Goal: Task Accomplishment & Management: Manage account settings

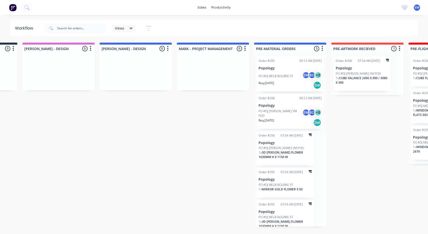
scroll to position [12, 0]
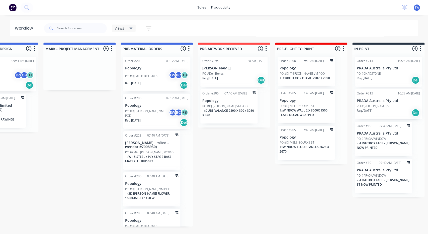
scroll to position [0, 195]
drag, startPoint x: 217, startPoint y: 149, endPoint x: 188, endPoint y: 151, distance: 29.4
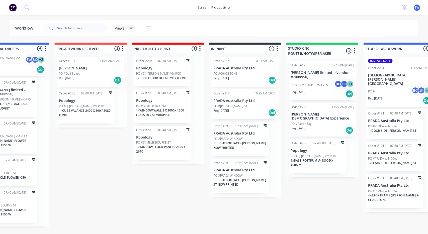
scroll to position [0, 339]
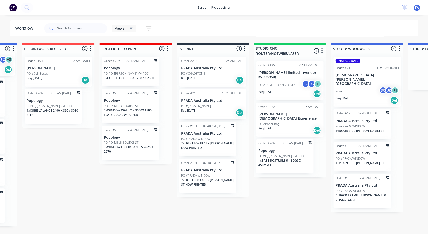
drag, startPoint x: 68, startPoint y: 153, endPoint x: 74, endPoint y: 154, distance: 5.5
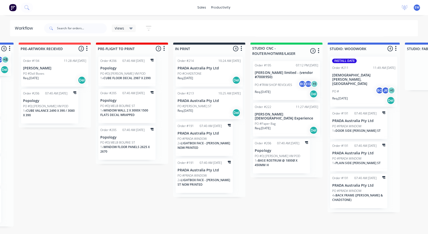
click at [49, 72] on div "PO #Doll Boxes" at bounding box center [54, 73] width 63 height 5
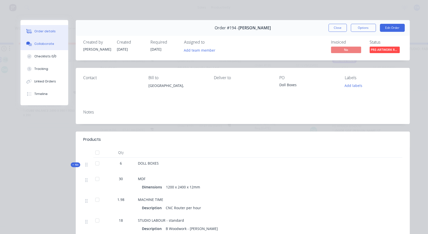
click at [51, 43] on div "Collaborate" at bounding box center [44, 44] width 20 height 5
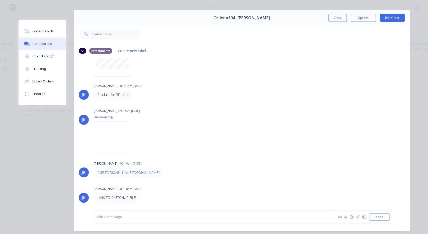
scroll to position [22, 0]
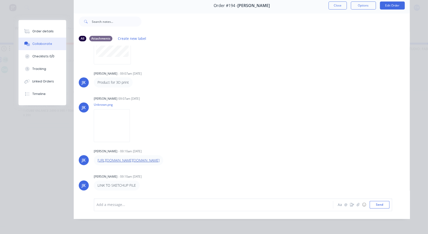
click at [122, 158] on link "[URL][DOMAIN_NAME][DOMAIN_NAME]" at bounding box center [129, 160] width 62 height 5
click at [43, 132] on div "Order #194 - [PERSON_NAME] Close Options Edit Order All Attachments Create new …" at bounding box center [214, 108] width 391 height 221
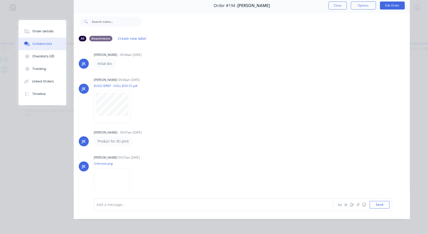
scroll to position [0, 0]
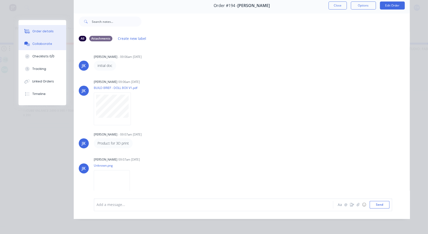
click at [28, 32] on icon at bounding box center [27, 31] width 6 height 5
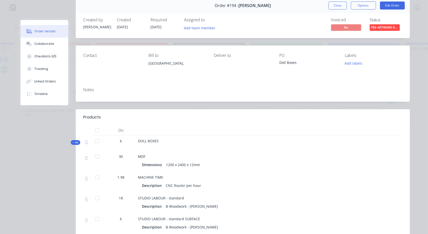
click at [118, 97] on div "Notes" at bounding box center [243, 92] width 334 height 18
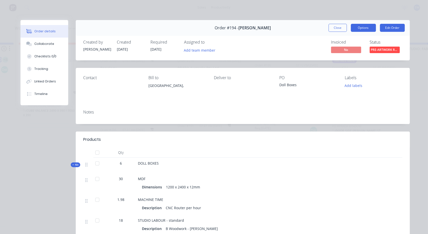
click at [360, 29] on button "Options" at bounding box center [363, 28] width 25 height 8
click at [333, 29] on button "Close" at bounding box center [337, 28] width 18 height 8
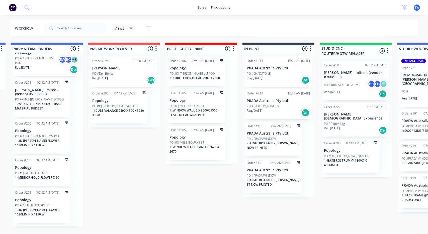
drag, startPoint x: 232, startPoint y: 149, endPoint x: 240, endPoint y: 148, distance: 8.1
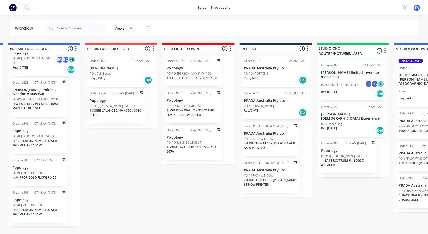
click at [115, 65] on div "Order #194 11:28 AM [DATE] [PERSON_NAME] PO #Doll Boxes Req. [DATE] Del" at bounding box center [120, 72] width 67 height 30
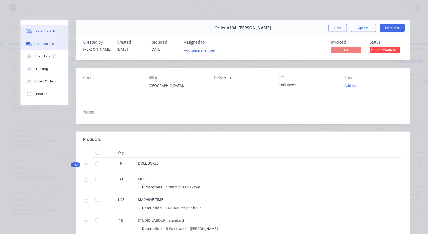
click at [38, 47] on button "Collaborate" at bounding box center [45, 44] width 48 height 13
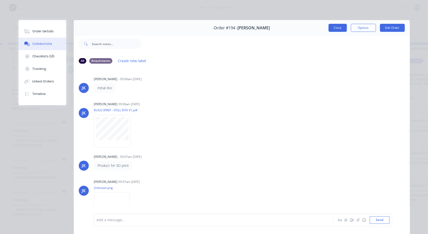
click at [337, 25] on button "Close" at bounding box center [337, 28] width 18 height 8
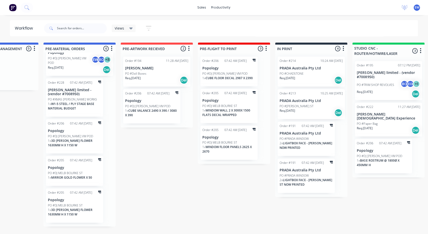
drag, startPoint x: 158, startPoint y: 147, endPoint x: 165, endPoint y: 140, distance: 10.3
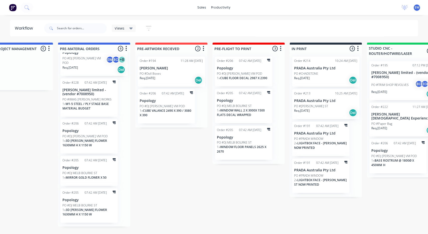
drag, startPoint x: 185, startPoint y: 146, endPoint x: 183, endPoint y: 139, distance: 7.3
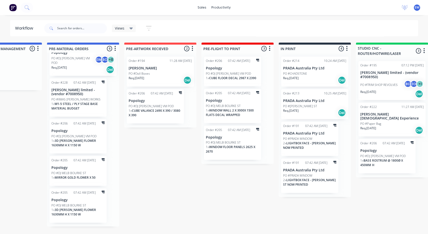
scroll to position [0, 272]
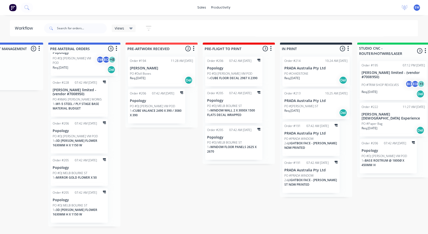
click at [163, 102] on p "Popology" at bounding box center [156, 101] width 53 height 4
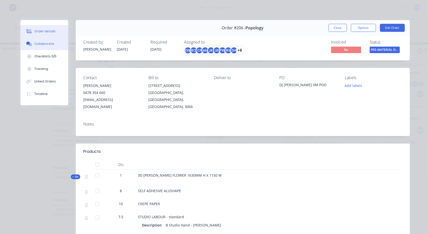
drag, startPoint x: 42, startPoint y: 35, endPoint x: 43, endPoint y: 40, distance: 4.8
click at [42, 38] on div "Order details Collaborate Checklists 0/0 Tracking Linked Orders Timeline" at bounding box center [45, 62] width 48 height 85
click at [46, 42] on div "Collaborate" at bounding box center [44, 44] width 20 height 5
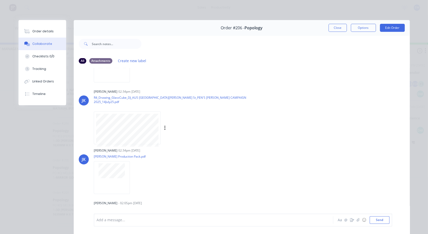
scroll to position [68, 0]
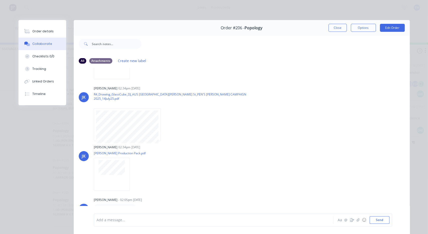
click at [133, 207] on link "[URL][DOMAIN_NAME]" at bounding box center [115, 209] width 35 height 5
click at [327, 27] on div "Order #206 - Popology Close Options Edit Order" at bounding box center [242, 28] width 336 height 16
click at [332, 27] on button "Close" at bounding box center [337, 28] width 18 height 8
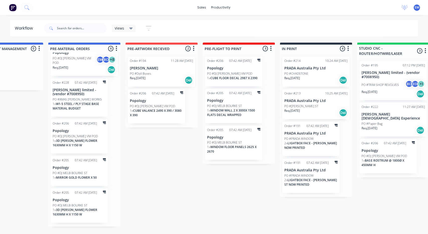
drag, startPoint x: 126, startPoint y: 154, endPoint x: 201, endPoint y: 145, distance: 76.2
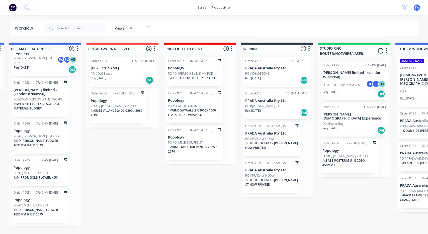
drag, startPoint x: 211, startPoint y: 174, endPoint x: 219, endPoint y: 183, distance: 12.6
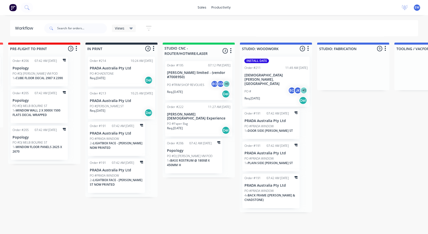
drag, startPoint x: 209, startPoint y: 176, endPoint x: 215, endPoint y: 174, distance: 6.1
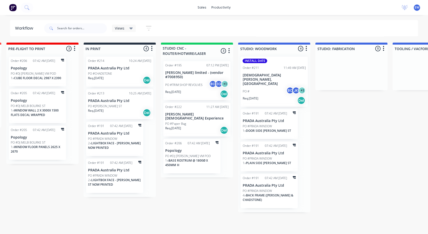
click at [192, 122] on div "PO #Paper Bag" at bounding box center [196, 124] width 63 height 5
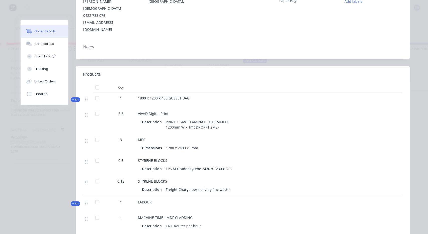
scroll to position [9, 0]
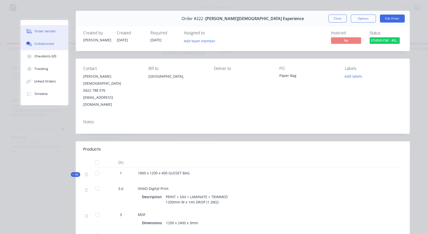
click at [36, 48] on button "Collaborate" at bounding box center [45, 44] width 48 height 13
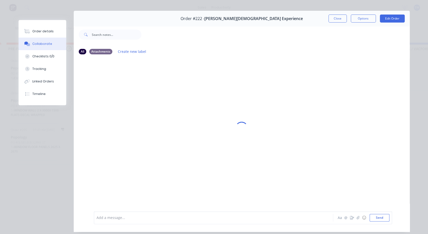
scroll to position [0, 0]
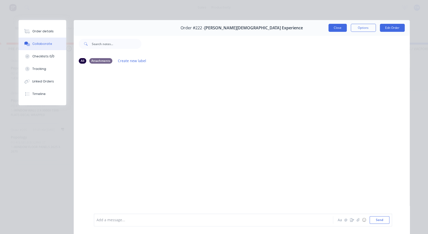
click at [332, 30] on button "Close" at bounding box center [337, 28] width 18 height 8
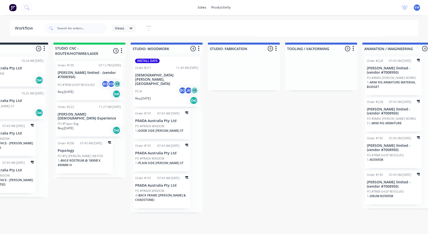
drag, startPoint x: 205, startPoint y: 199, endPoint x: 213, endPoint y: 198, distance: 8.0
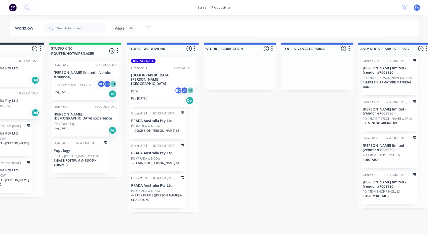
click at [155, 87] on div "PO # BC JK + 1" at bounding box center [162, 92] width 63 height 10
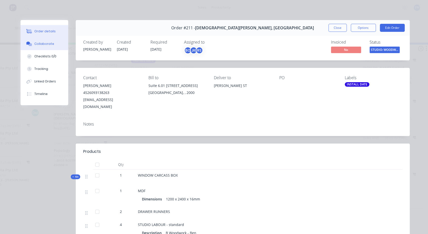
click at [42, 47] on button "Collaborate" at bounding box center [45, 44] width 48 height 13
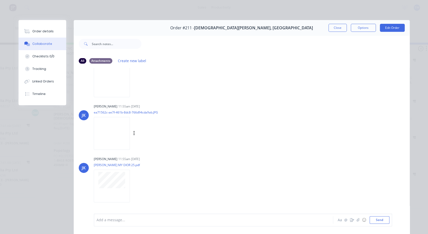
scroll to position [28, 0]
click at [110, 82] on img at bounding box center [112, 78] width 36 height 33
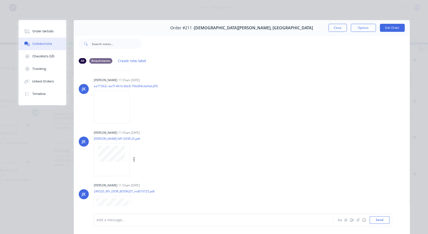
scroll to position [56, 0]
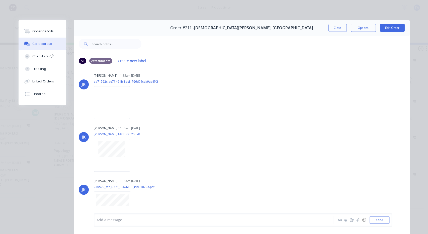
click at [19, 131] on div "Order #211 - Christian Dior Couture, [GEOGRAPHIC_DATA] Close Options Edit Order…" at bounding box center [214, 130] width 391 height 221
click at [334, 25] on button "Close" at bounding box center [337, 28] width 18 height 8
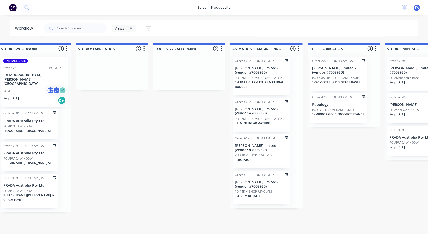
drag, startPoint x: 232, startPoint y: 124, endPoint x: 235, endPoint y: 130, distance: 6.5
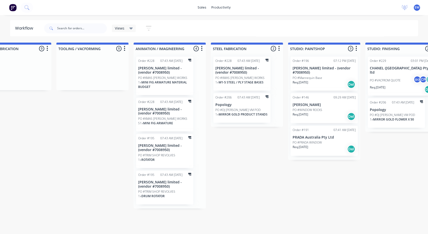
drag, startPoint x: 282, startPoint y: 146, endPoint x: 274, endPoint y: 152, distance: 9.7
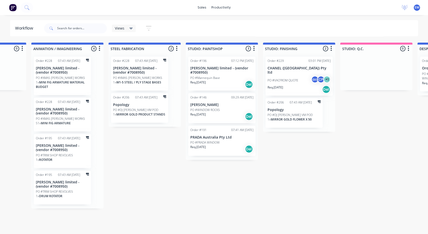
drag, startPoint x: 271, startPoint y: 163, endPoint x: 280, endPoint y: 162, distance: 9.1
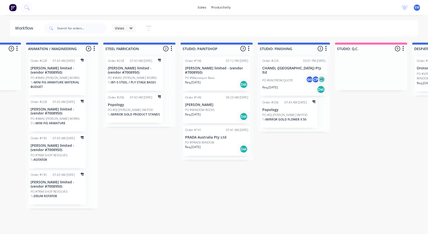
click at [212, 103] on p "[PERSON_NAME]" at bounding box center [216, 105] width 63 height 4
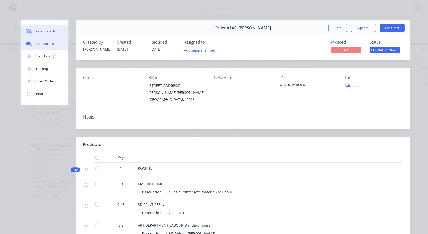
click at [37, 47] on button "Collaborate" at bounding box center [45, 44] width 48 height 13
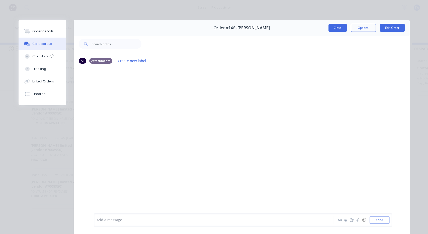
click at [342, 28] on button "Close" at bounding box center [337, 28] width 18 height 8
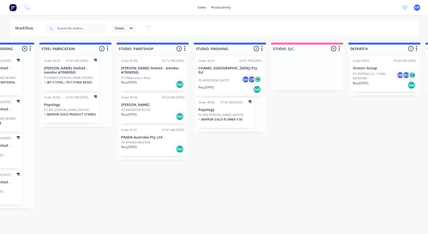
drag, startPoint x: 202, startPoint y: 166, endPoint x: 214, endPoint y: 164, distance: 12.1
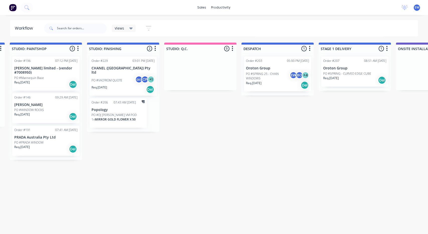
drag, startPoint x: 208, startPoint y: 147, endPoint x: 228, endPoint y: 145, distance: 20.1
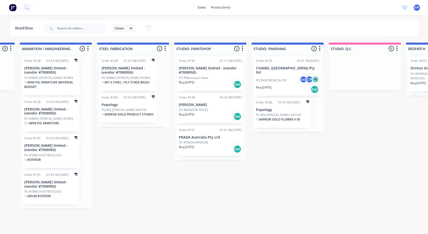
drag, startPoint x: 230, startPoint y: 145, endPoint x: 223, endPoint y: 132, distance: 14.6
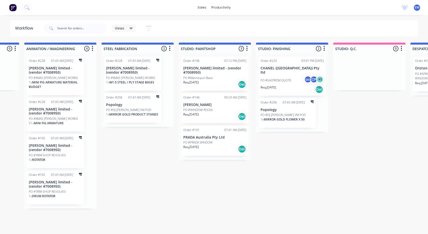
click at [294, 76] on div "PO #VACFROM QUOTE ac CP + 1" at bounding box center [291, 81] width 63 height 10
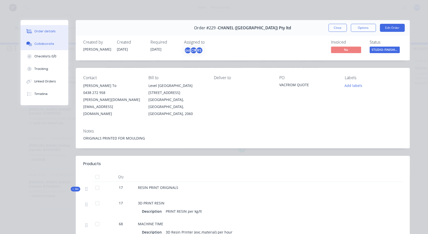
click at [47, 47] on button "Collaborate" at bounding box center [45, 44] width 48 height 13
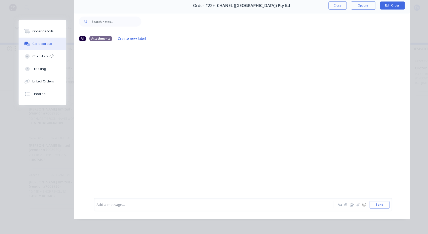
scroll to position [0, 0]
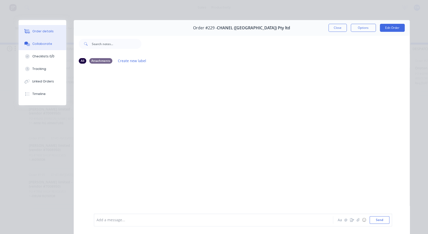
click at [61, 31] on button "Order details" at bounding box center [43, 31] width 48 height 13
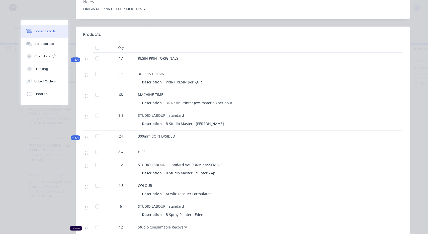
scroll to position [131, 0]
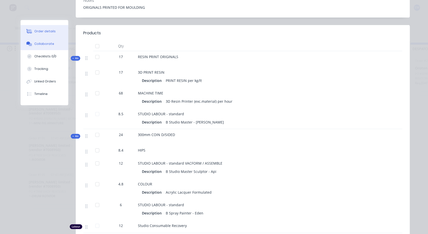
click at [48, 44] on div "Collaborate" at bounding box center [44, 44] width 20 height 5
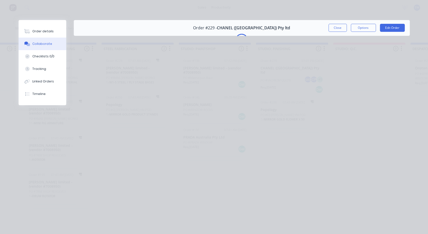
scroll to position [0, 0]
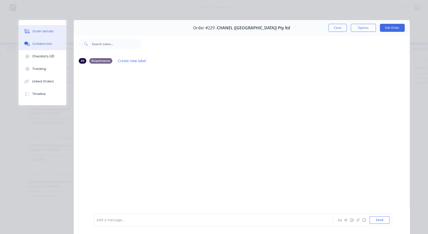
click at [29, 30] on icon at bounding box center [28, 31] width 4 height 4
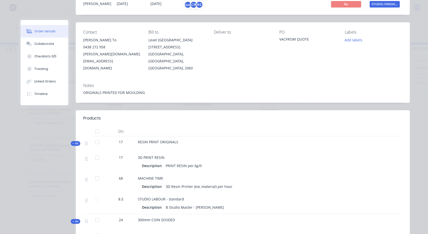
scroll to position [47, 0]
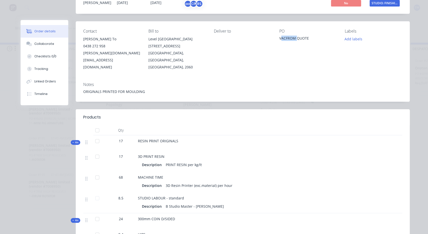
drag, startPoint x: 282, startPoint y: 38, endPoint x: 300, endPoint y: 43, distance: 18.4
click at [297, 39] on div "VACFROM QUOTE" at bounding box center [307, 39] width 57 height 7
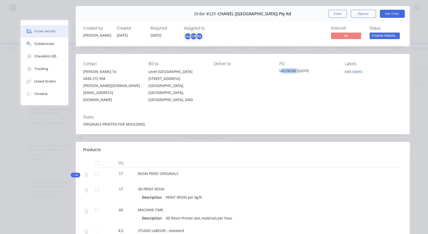
scroll to position [0, 0]
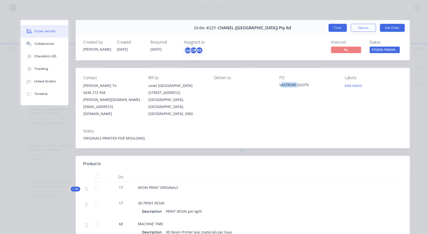
click at [340, 26] on button "Close" at bounding box center [337, 28] width 18 height 8
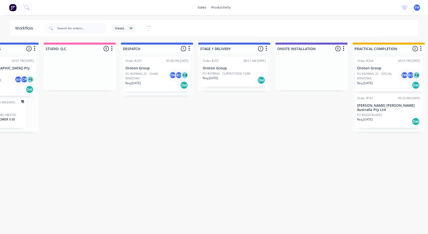
drag, startPoint x: 295, startPoint y: 152, endPoint x: 301, endPoint y: 149, distance: 6.6
drag, startPoint x: 162, startPoint y: 144, endPoint x: 167, endPoint y: 142, distance: 5.8
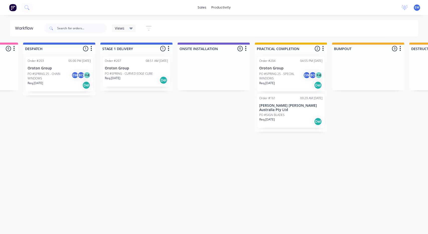
drag, startPoint x: 261, startPoint y: 130, endPoint x: 255, endPoint y: 121, distance: 10.9
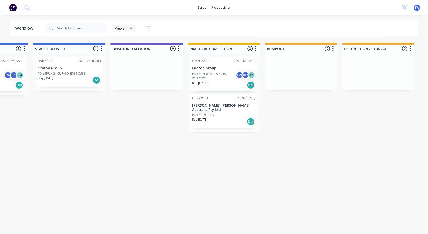
drag, startPoint x: 222, startPoint y: 132, endPoint x: 225, endPoint y: 135, distance: 3.9
click at [253, 49] on button "button" at bounding box center [255, 49] width 6 height 6
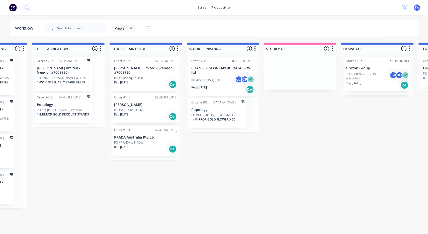
scroll to position [0, 975]
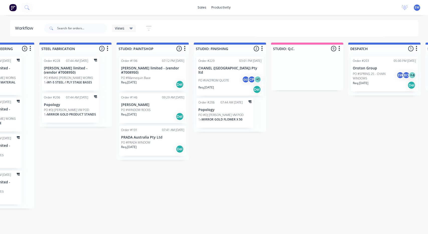
drag, startPoint x: 241, startPoint y: 156, endPoint x: 235, endPoint y: 146, distance: 11.0
click at [209, 108] on p "Popology" at bounding box center [224, 110] width 53 height 4
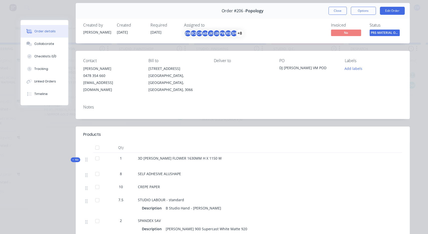
scroll to position [37, 0]
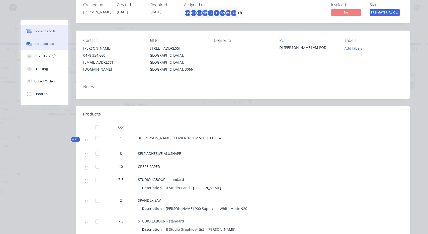
click at [45, 48] on button "Collaborate" at bounding box center [45, 44] width 48 height 13
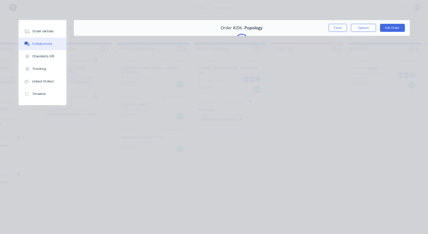
scroll to position [0, 0]
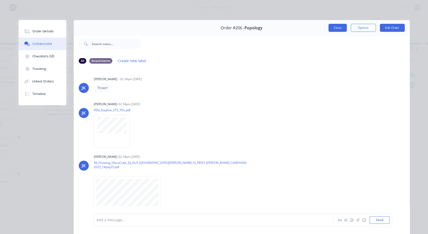
click at [334, 28] on button "Close" at bounding box center [337, 28] width 18 height 8
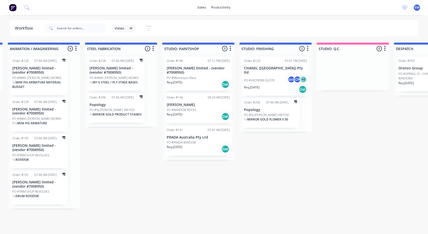
drag, startPoint x: 230, startPoint y: 172, endPoint x: 223, endPoint y: 171, distance: 7.3
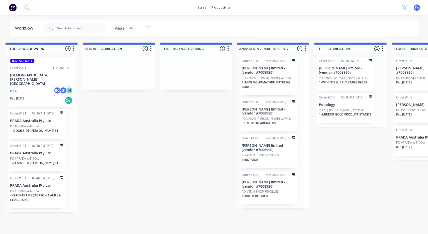
drag, startPoint x: 210, startPoint y: 174, endPoint x: 205, endPoint y: 171, distance: 5.9
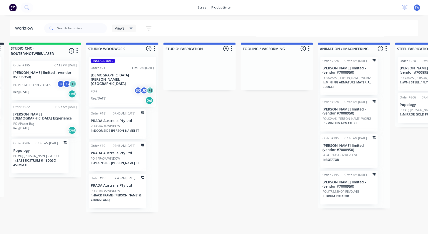
drag, startPoint x: 235, startPoint y: 158, endPoint x: 226, endPoint y: 155, distance: 9.1
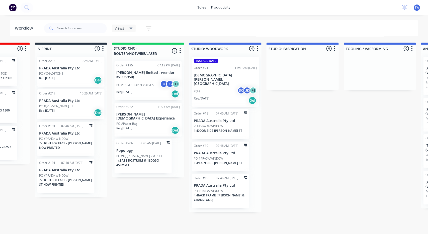
drag, startPoint x: 223, startPoint y: 154, endPoint x: 218, endPoint y: 153, distance: 5.8
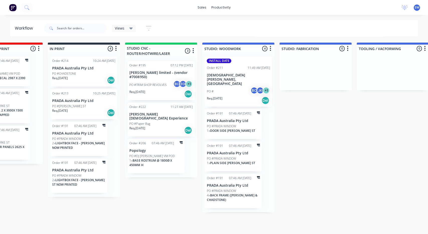
drag, startPoint x: 169, startPoint y: 190, endPoint x: 165, endPoint y: 183, distance: 7.3
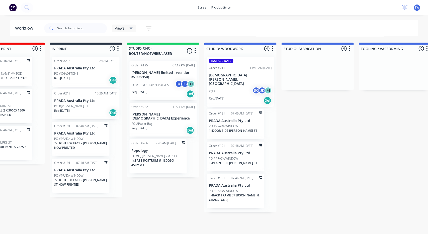
click at [168, 112] on p "[PERSON_NAME][DEMOGRAPHIC_DATA] Experience" at bounding box center [162, 116] width 63 height 9
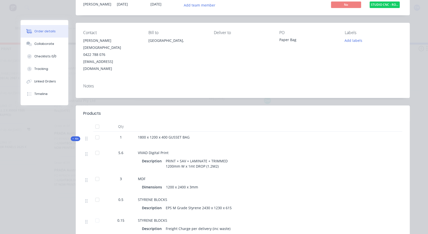
scroll to position [0, 0]
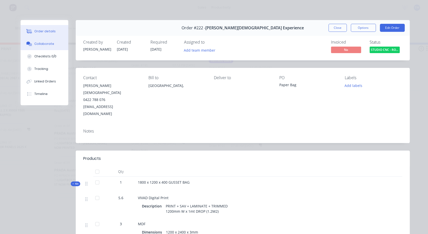
click at [35, 38] on button "Collaborate" at bounding box center [45, 44] width 48 height 13
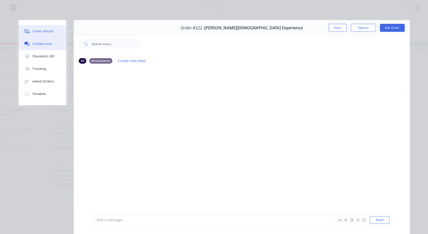
click at [35, 33] on div "Order details" at bounding box center [42, 31] width 21 height 5
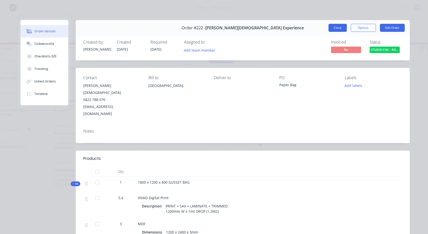
click at [332, 28] on button "Close" at bounding box center [337, 28] width 18 height 8
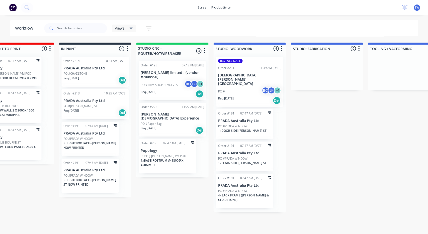
scroll to position [0, 492]
drag, startPoint x: 155, startPoint y: 199, endPoint x: 176, endPoint y: 195, distance: 21.1
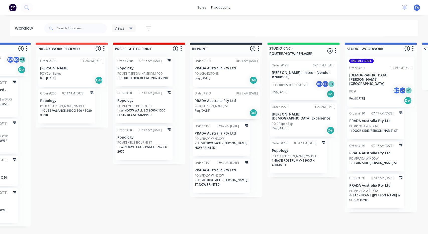
scroll to position [0, 346]
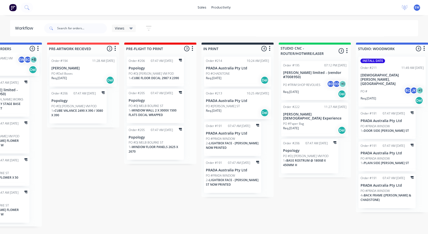
drag, startPoint x: 175, startPoint y: 191, endPoint x: 163, endPoint y: 187, distance: 12.9
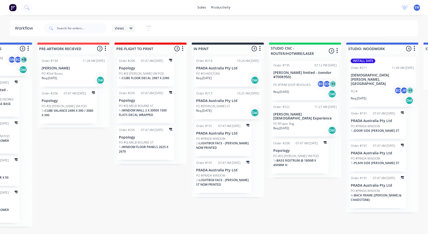
drag, startPoint x: 169, startPoint y: 185, endPoint x: 178, endPoint y: 188, distance: 9.4
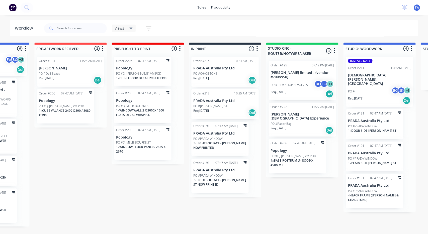
click at [299, 122] on div "PO #Paper Bag" at bounding box center [302, 124] width 63 height 5
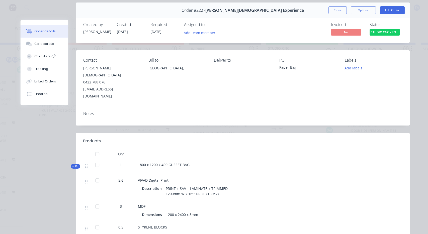
scroll to position [0, 0]
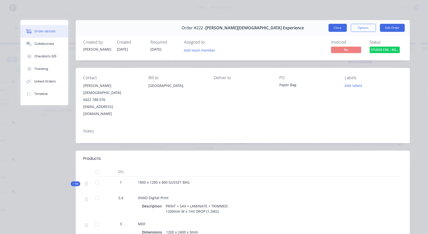
click at [340, 26] on button "Close" at bounding box center [337, 28] width 18 height 8
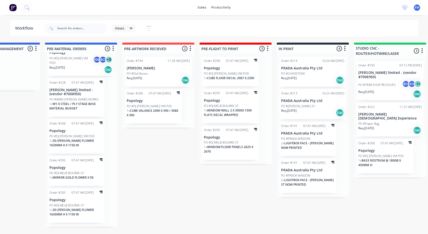
scroll to position [0, 277]
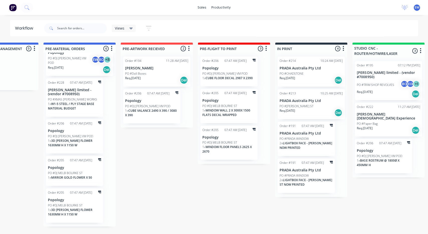
drag, startPoint x: 132, startPoint y: 176, endPoint x: 137, endPoint y: 172, distance: 6.7
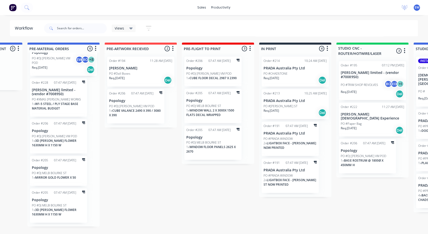
scroll to position [0, 311]
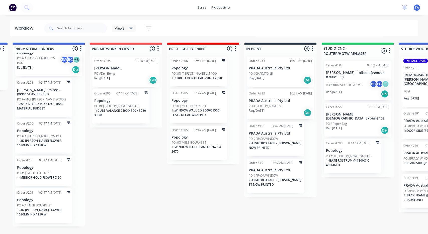
drag, startPoint x: 363, startPoint y: 122, endPoint x: 367, endPoint y: 123, distance: 5.0
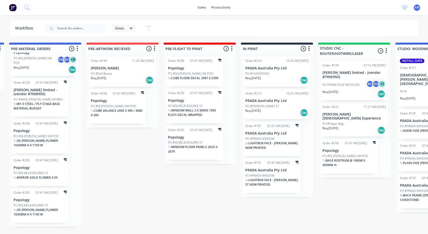
click at [350, 75] on p "[PERSON_NAME] limited - (vendor #7008950)" at bounding box center [353, 75] width 63 height 9
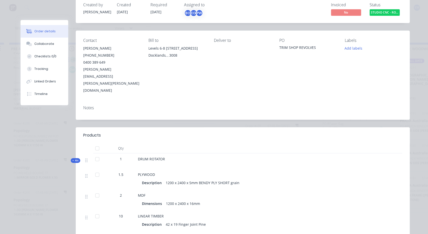
scroll to position [0, 0]
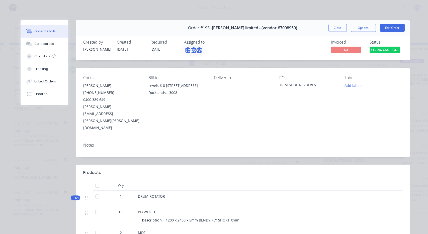
click at [190, 48] on div "BC" at bounding box center [188, 51] width 8 height 8
click at [80, 165] on header "Products" at bounding box center [243, 173] width 334 height 16
click at [51, 43] on div "Collaborate" at bounding box center [44, 44] width 20 height 5
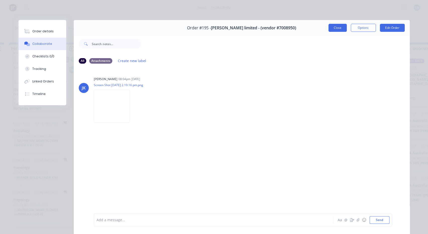
click at [344, 28] on button "Close" at bounding box center [337, 28] width 18 height 8
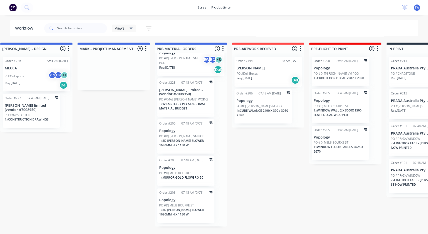
drag, startPoint x: 135, startPoint y: 183, endPoint x: 126, endPoint y: 177, distance: 10.4
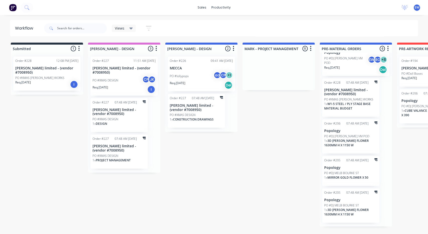
drag, startPoint x: 123, startPoint y: 175, endPoint x: 114, endPoint y: 173, distance: 9.4
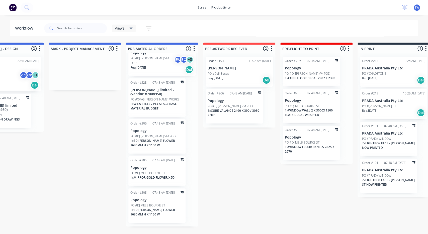
drag, startPoint x: 226, startPoint y: 166, endPoint x: 236, endPoint y: 164, distance: 11.0
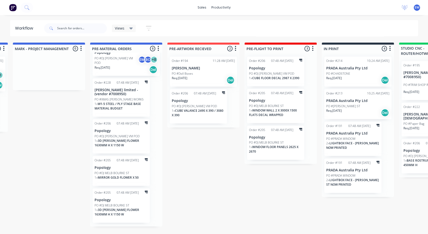
drag, startPoint x: 234, startPoint y: 164, endPoint x: 238, endPoint y: 166, distance: 4.1
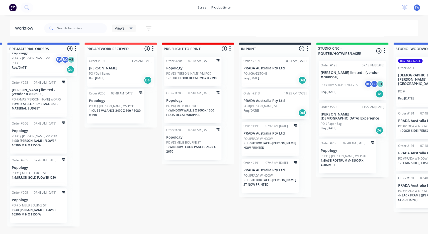
scroll to position [0, 313]
drag, startPoint x: 203, startPoint y: 187, endPoint x: 182, endPoint y: 188, distance: 21.8
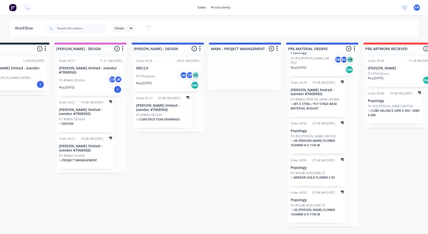
drag, startPoint x: 182, startPoint y: 188, endPoint x: 174, endPoint y: 186, distance: 7.6
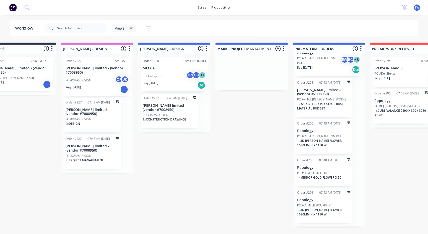
click at [176, 76] on div "PO #lollypops ac CP + 1" at bounding box center [174, 76] width 63 height 10
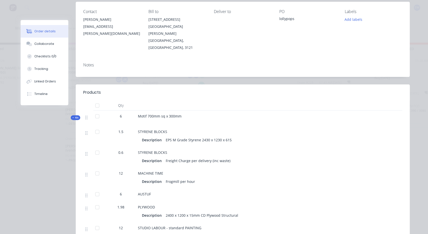
scroll to position [65, 0]
click at [41, 149] on div "Order #226 - MECCA Close Options Edit Order Created by [PERSON_NAME] Created [D…" at bounding box center [215, 171] width 389 height 433
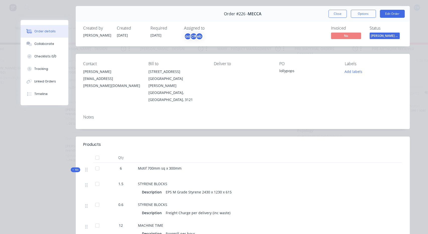
scroll to position [9, 0]
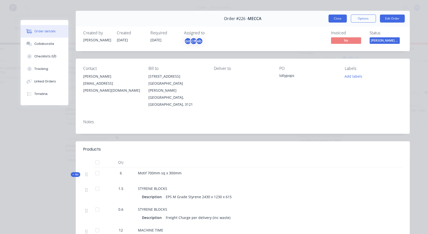
click at [342, 18] on button "Close" at bounding box center [337, 19] width 18 height 8
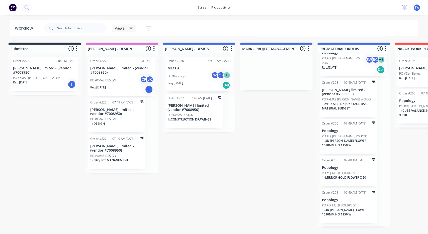
scroll to position [0, 0]
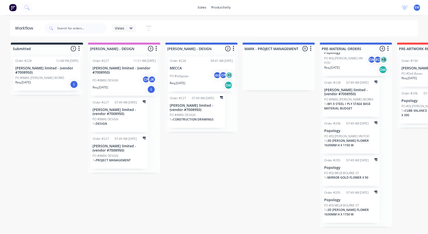
drag, startPoint x: 205, startPoint y: 150, endPoint x: 192, endPoint y: 146, distance: 13.0
drag, startPoint x: 71, startPoint y: 112, endPoint x: 7, endPoint y: 110, distance: 64.7
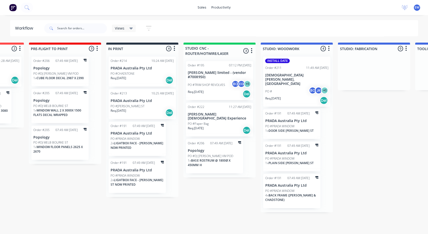
drag, startPoint x: 171, startPoint y: 176, endPoint x: 179, endPoint y: 174, distance: 7.8
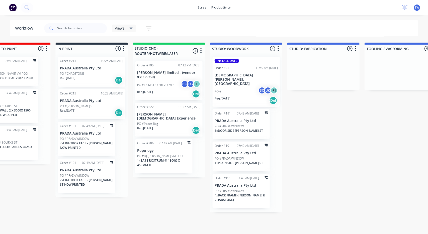
drag, startPoint x: 184, startPoint y: 189, endPoint x: 188, endPoint y: 189, distance: 4.3
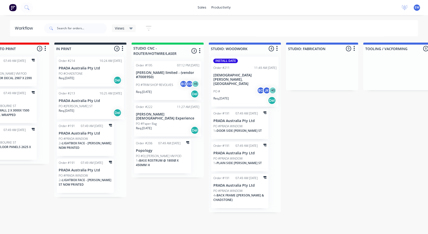
click at [173, 126] on div "Req. [DATE] Del" at bounding box center [167, 130] width 63 height 9
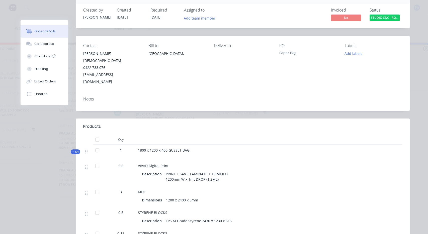
scroll to position [0, 0]
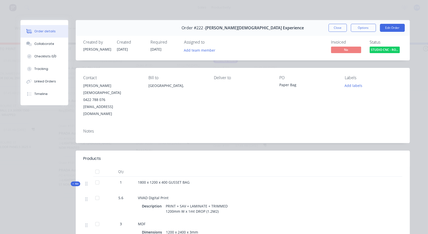
click at [320, 26] on div "Order #222 - [PERSON_NAME] Experience Close Options Edit Order" at bounding box center [243, 28] width 334 height 16
click at [333, 27] on button "Close" at bounding box center [337, 28] width 18 height 8
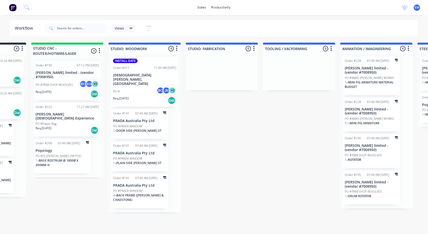
scroll to position [0, 604]
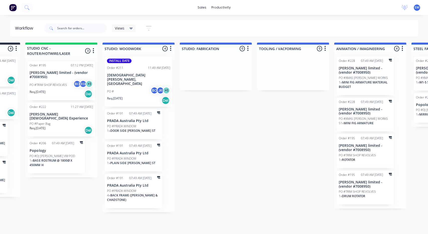
drag, startPoint x: 180, startPoint y: 180, endPoint x: 186, endPoint y: 182, distance: 6.3
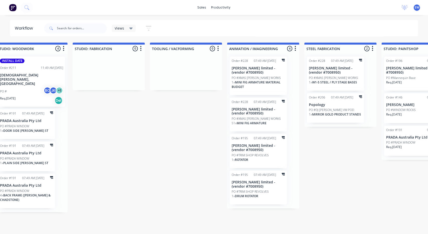
scroll to position [0, 726]
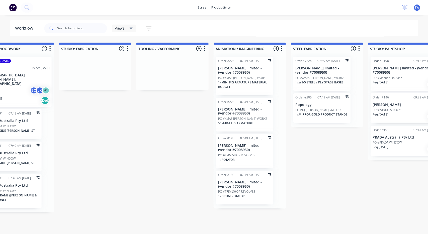
drag, startPoint x: 184, startPoint y: 177, endPoint x: 193, endPoint y: 176, distance: 8.6
